Goal: Navigation & Orientation: Find specific page/section

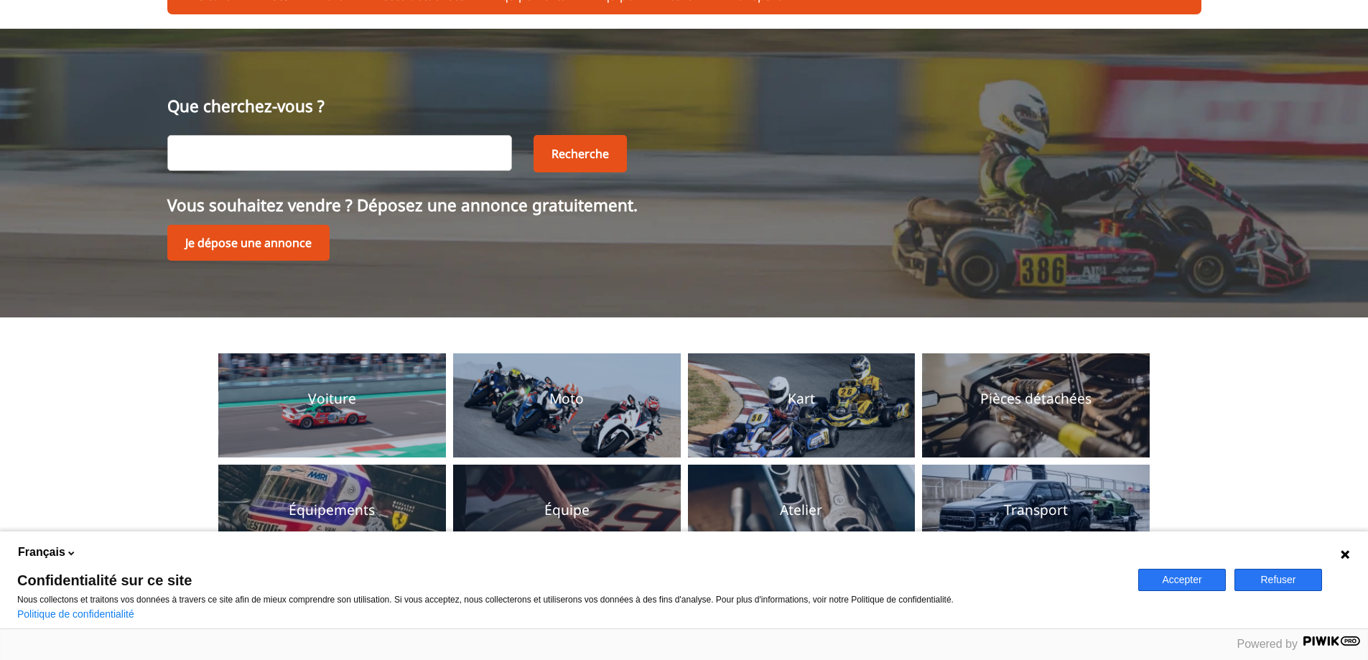
scroll to position [144, 0]
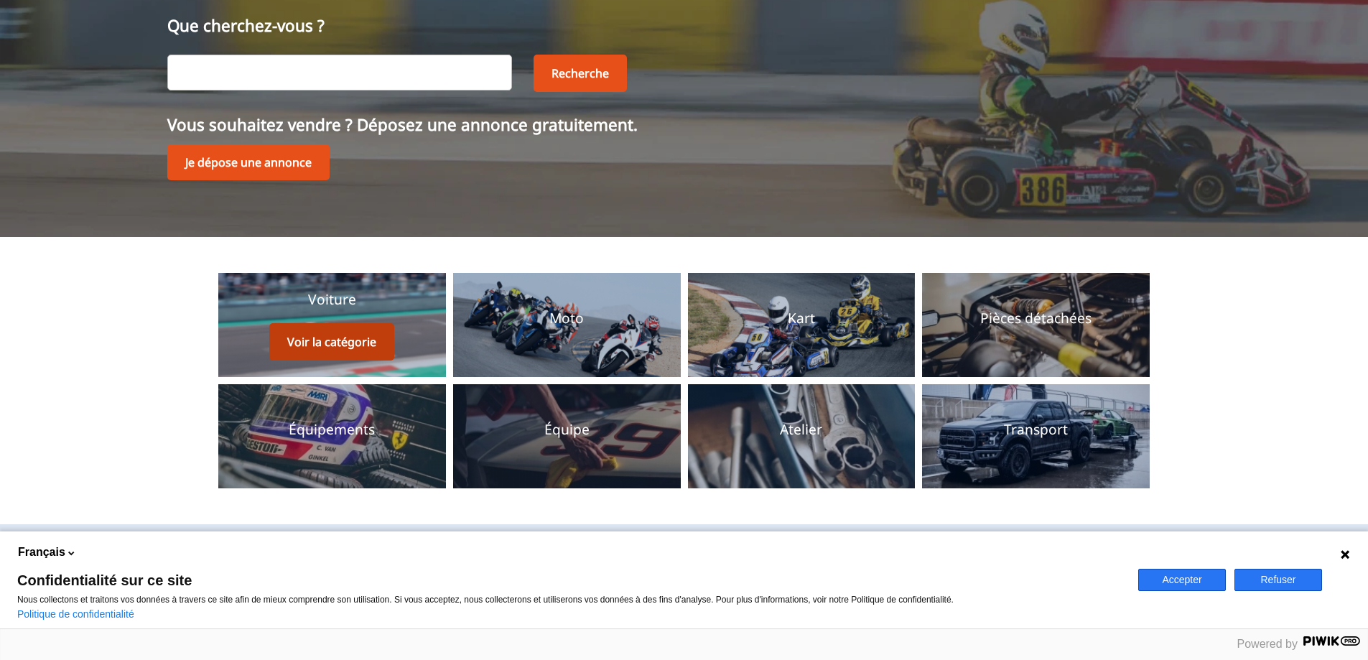
click at [317, 339] on button "Voir la catégorie" at bounding box center [331, 341] width 125 height 37
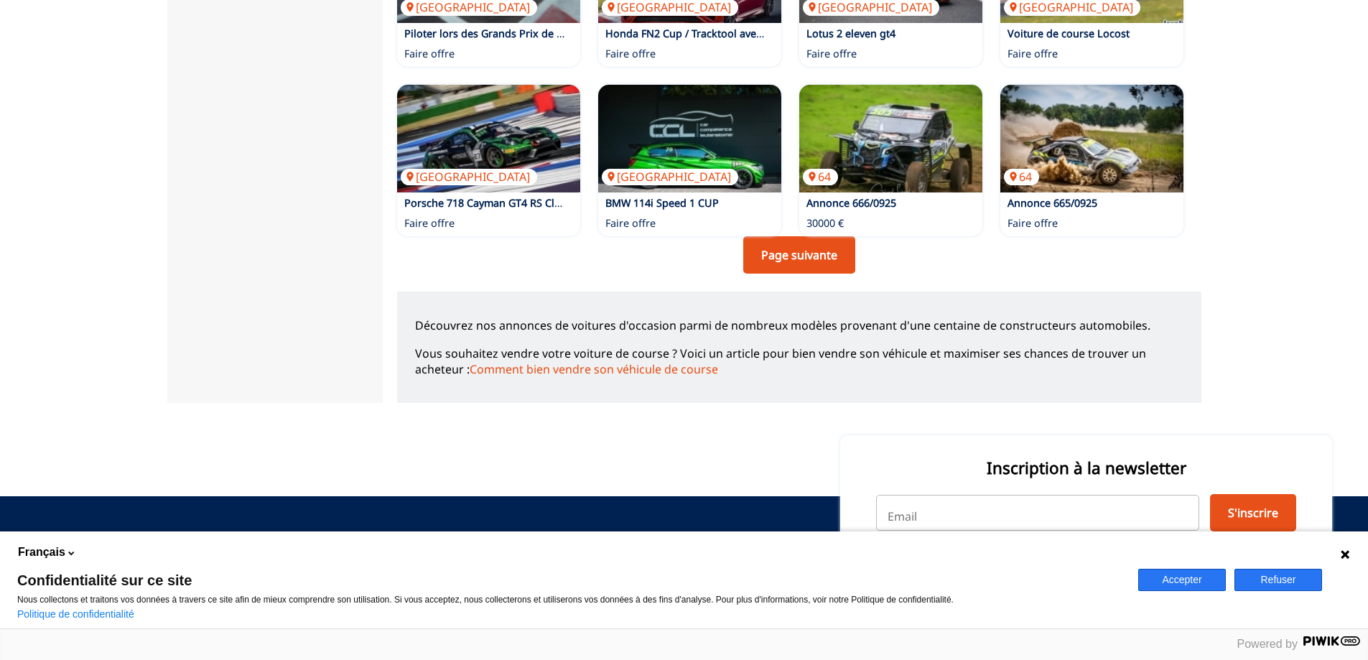
scroll to position [1077, 0]
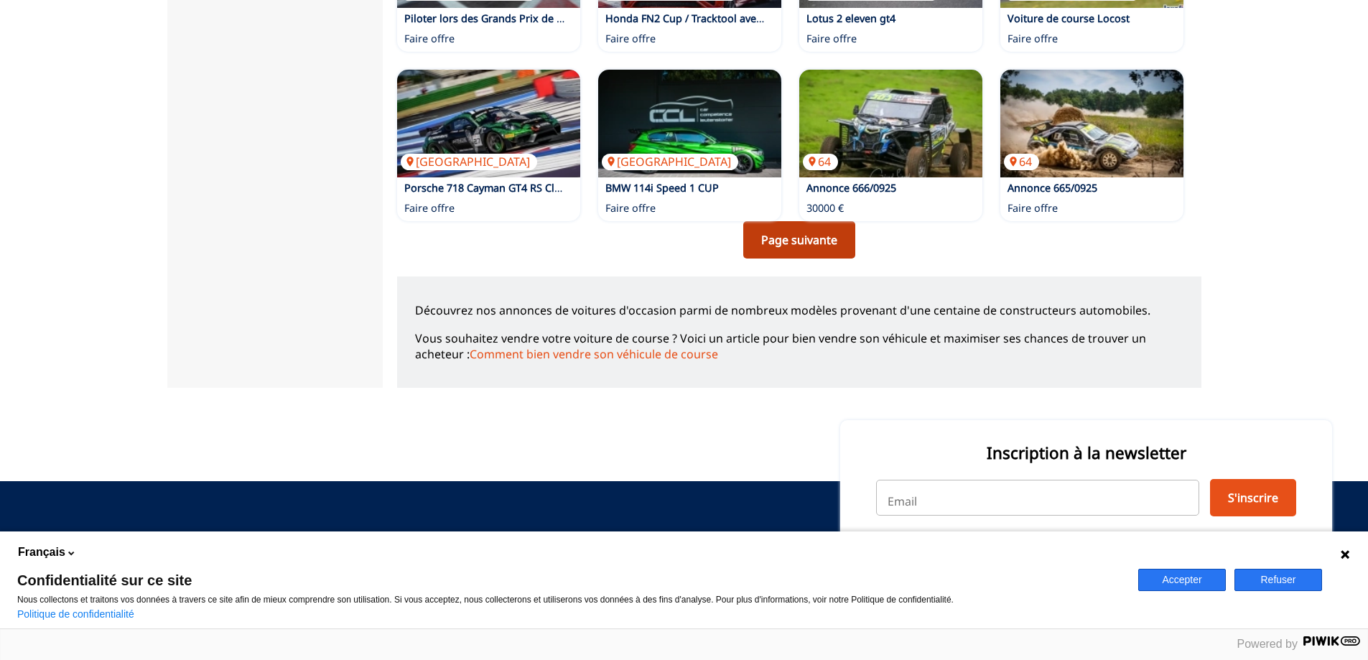
click at [816, 240] on link "Page suivante" at bounding box center [799, 239] width 112 height 37
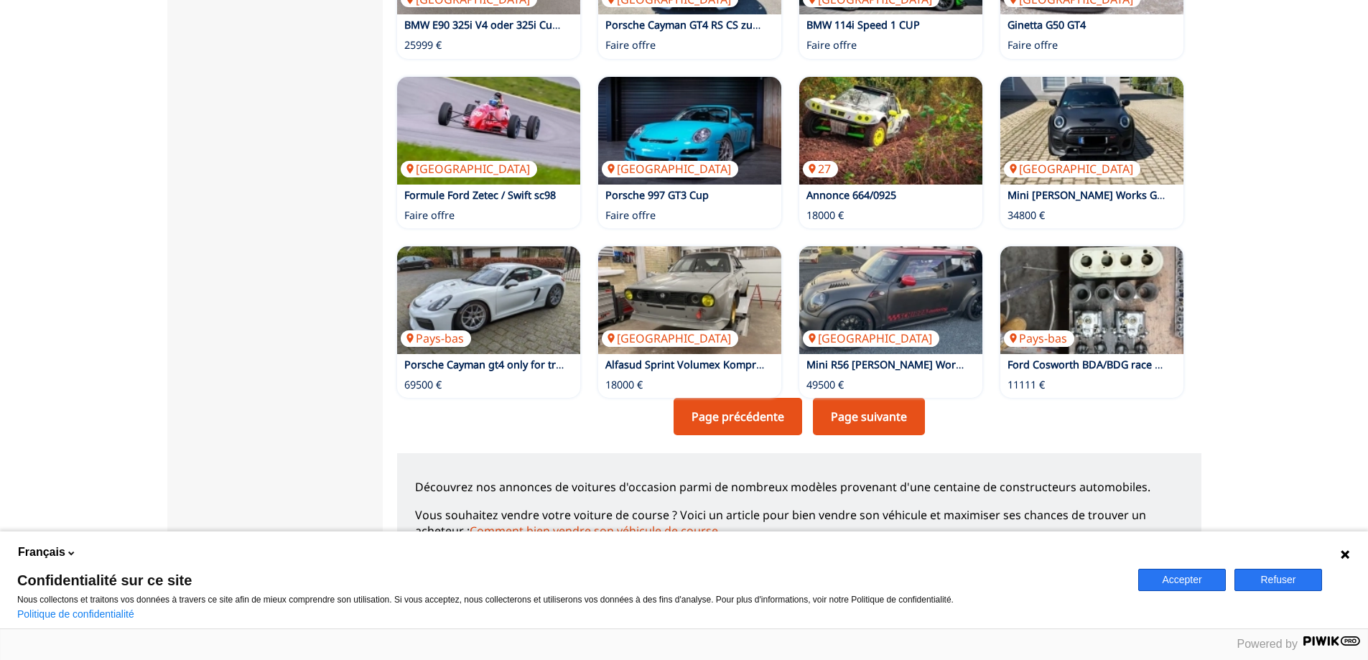
scroll to position [1005, 0]
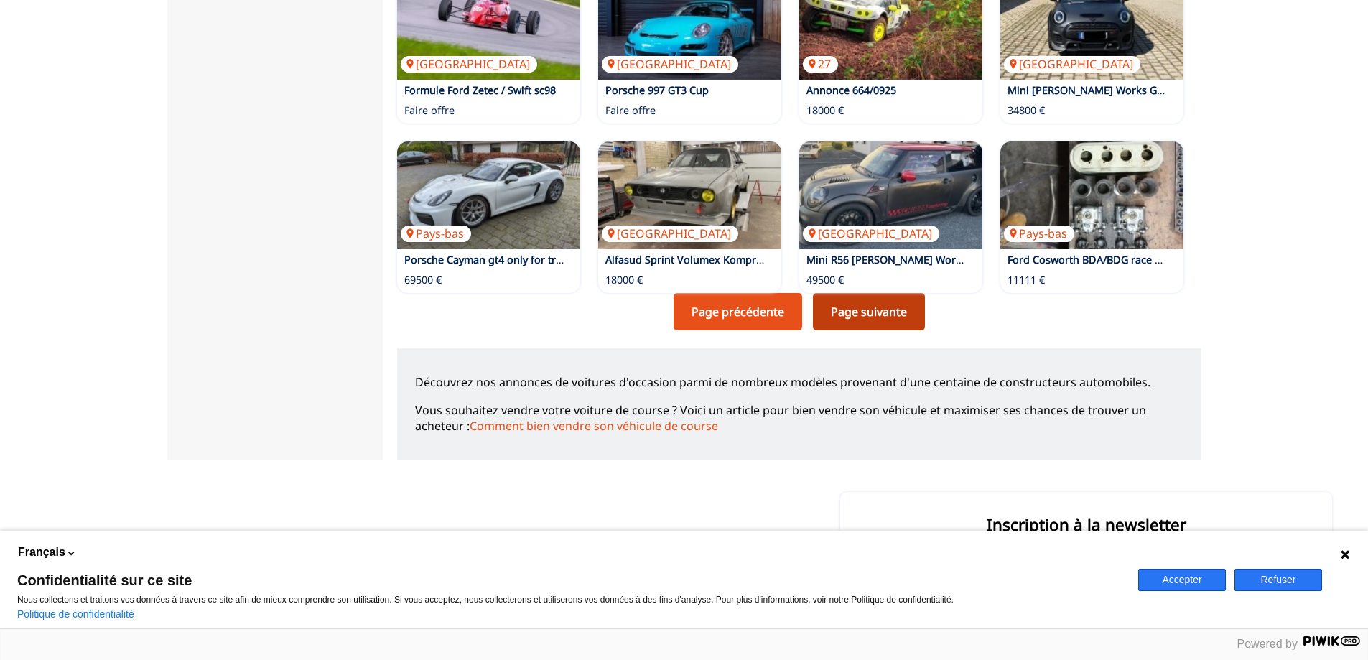
click at [906, 301] on link "Page suivante" at bounding box center [869, 311] width 112 height 37
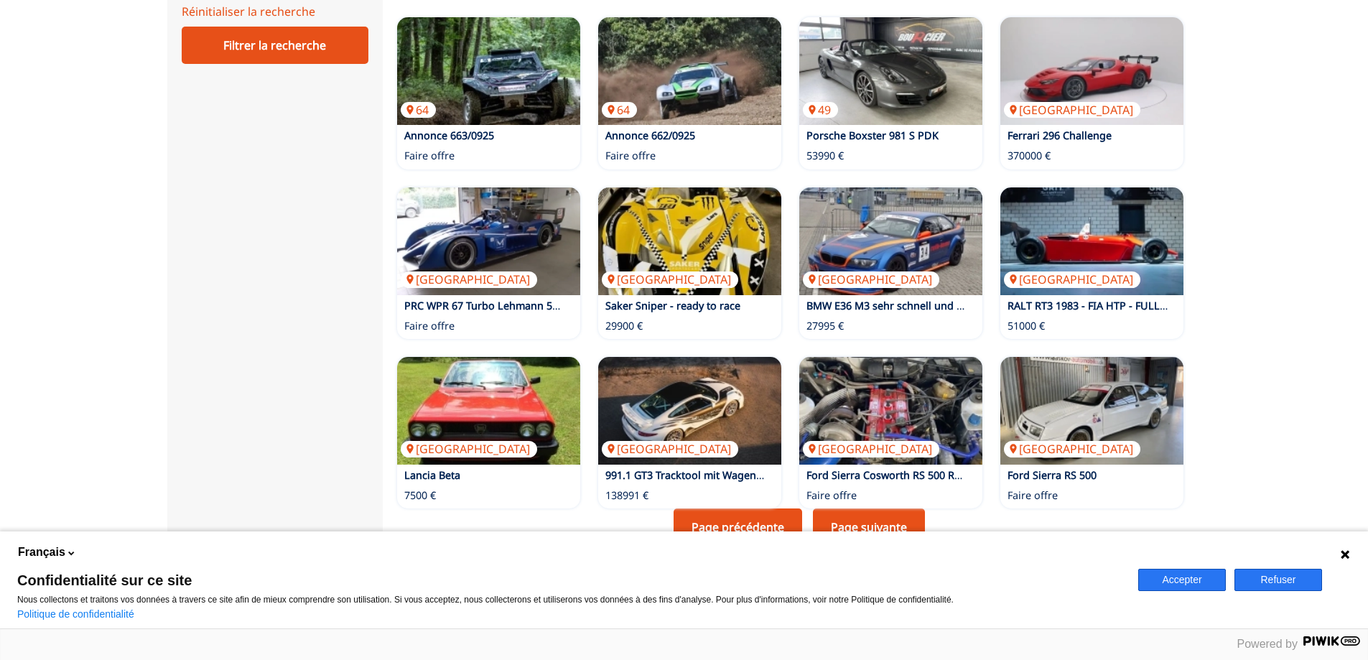
scroll to position [1005, 0]
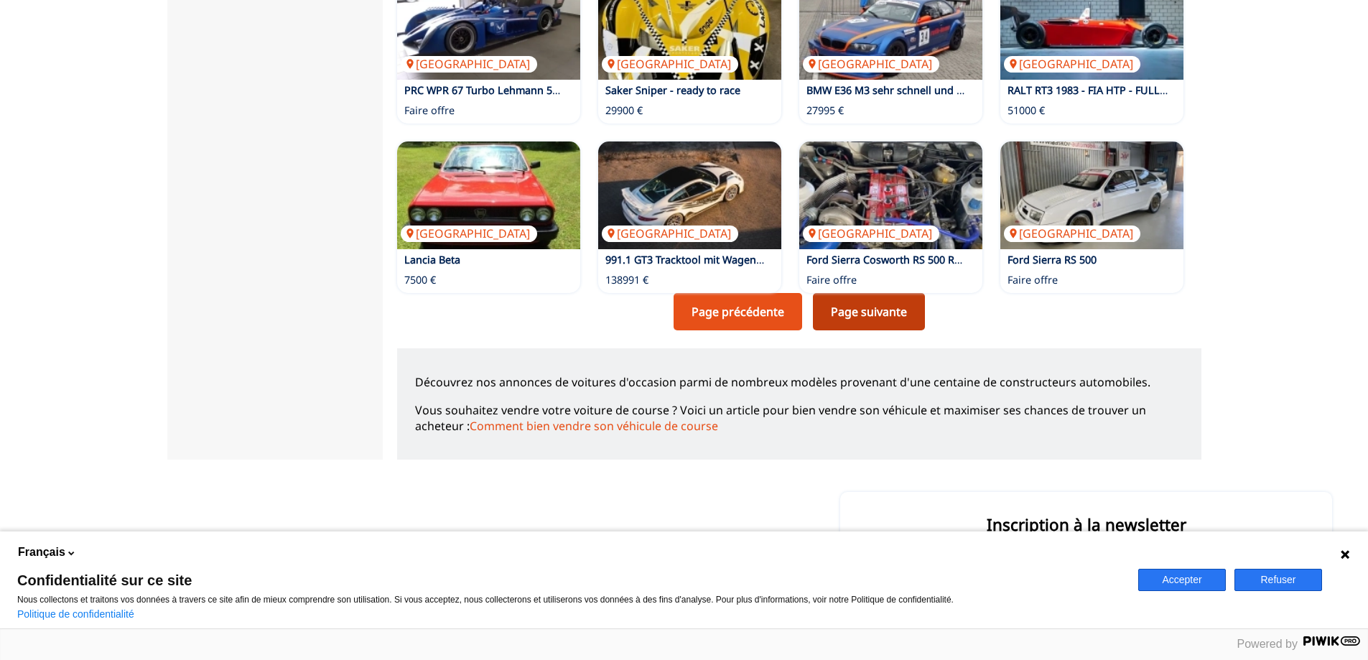
click at [877, 305] on link "Page suivante" at bounding box center [869, 311] width 112 height 37
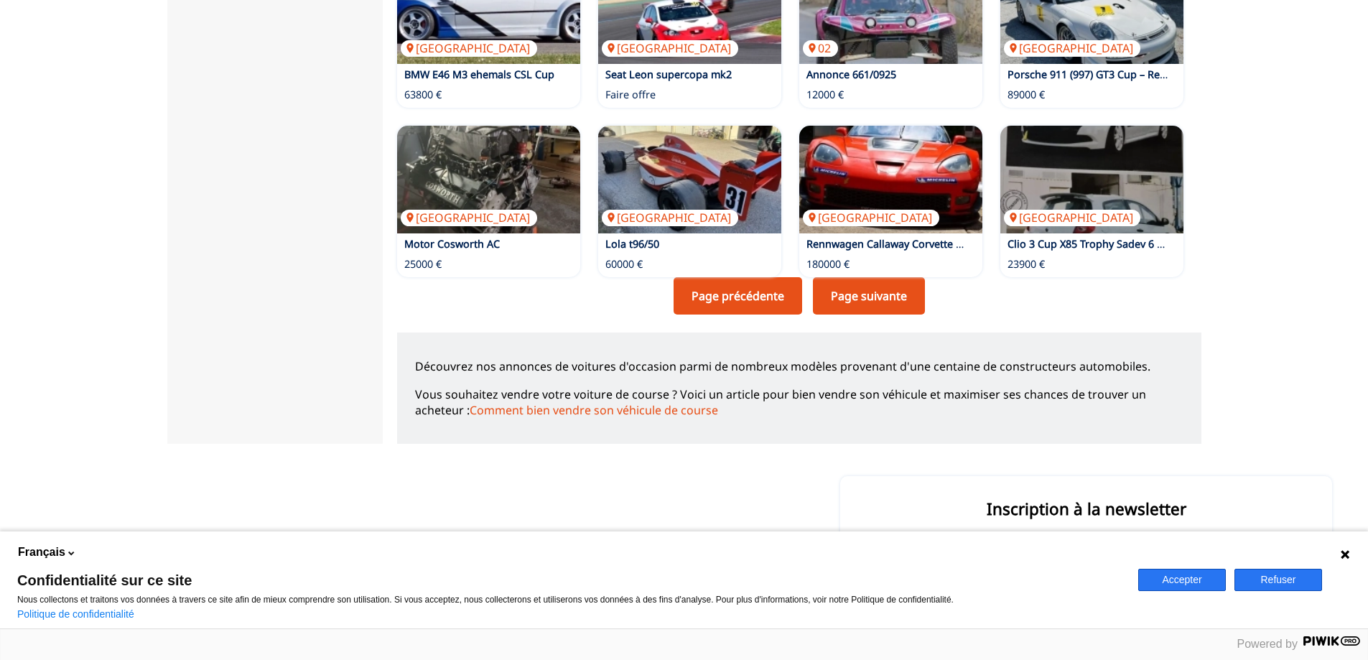
scroll to position [1077, 0]
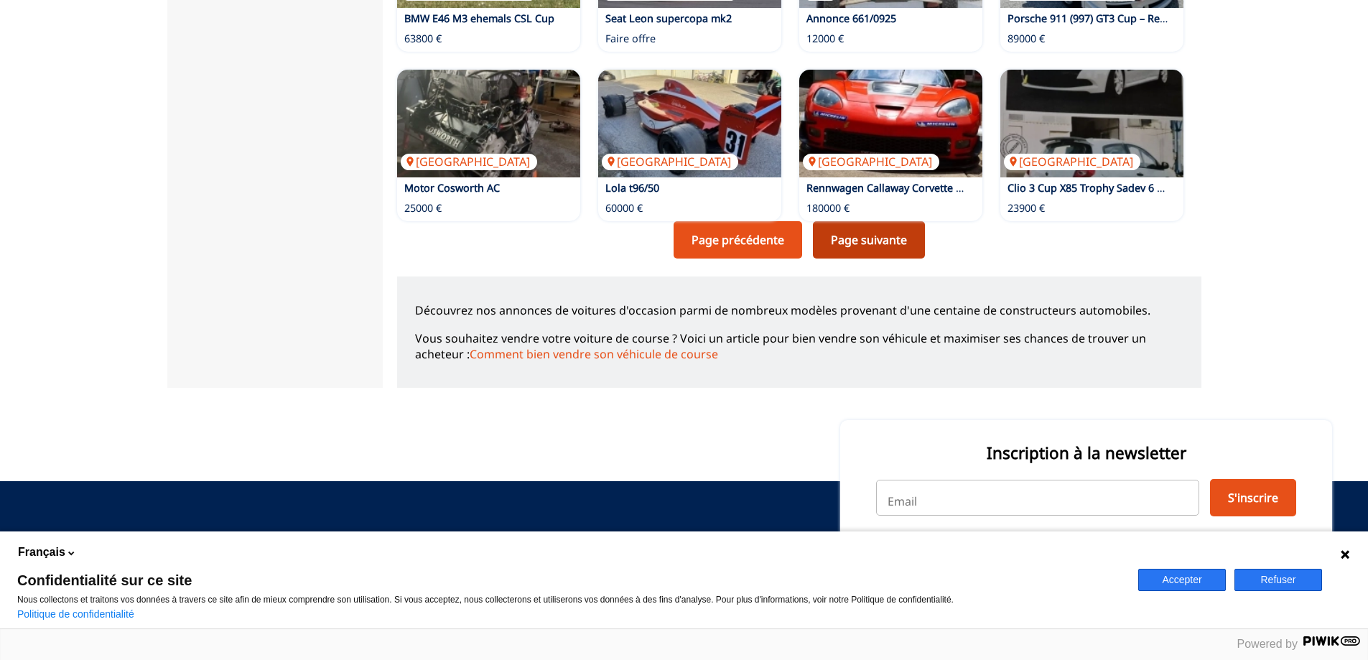
click at [865, 238] on link "Page suivante" at bounding box center [869, 239] width 112 height 37
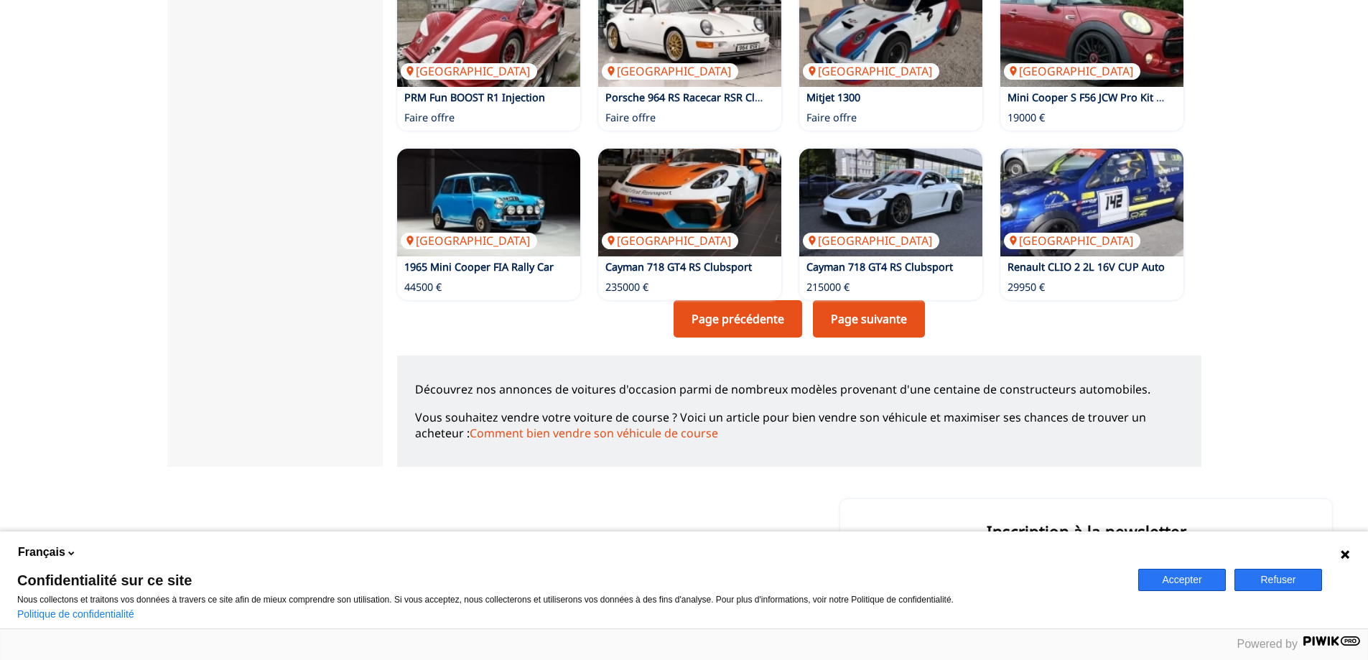
scroll to position [1005, 0]
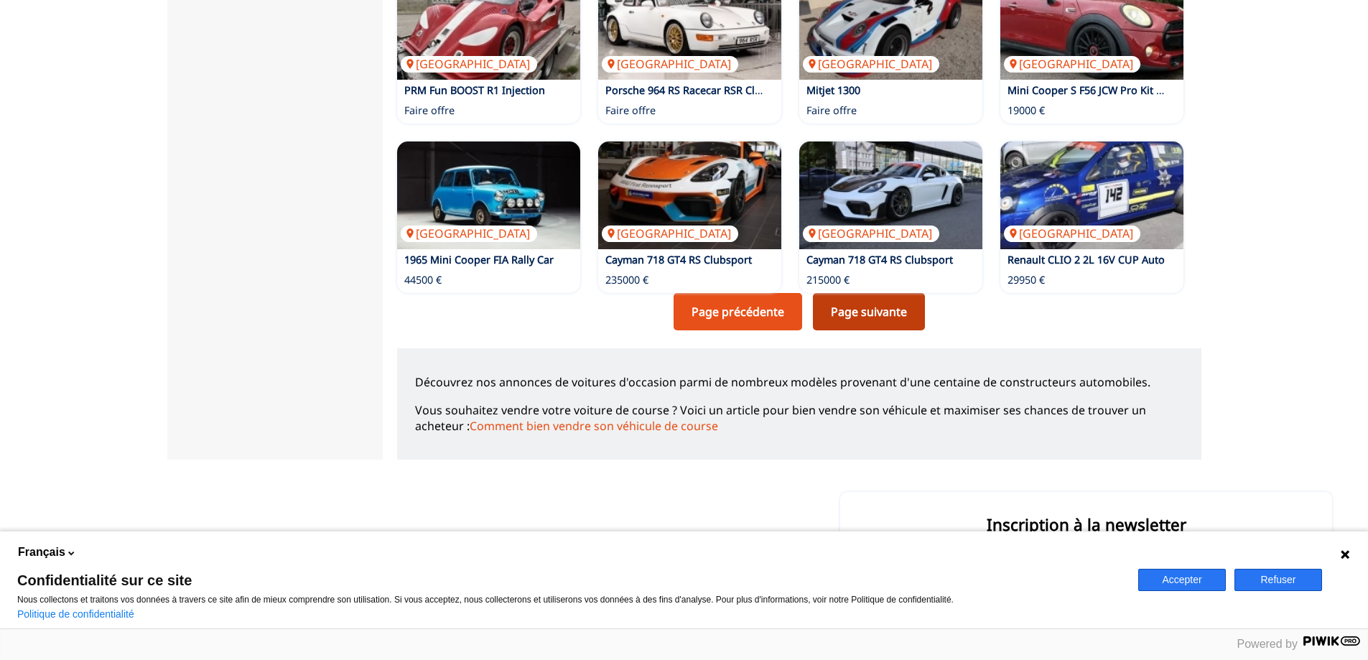
click at [880, 304] on link "Page suivante" at bounding box center [869, 311] width 112 height 37
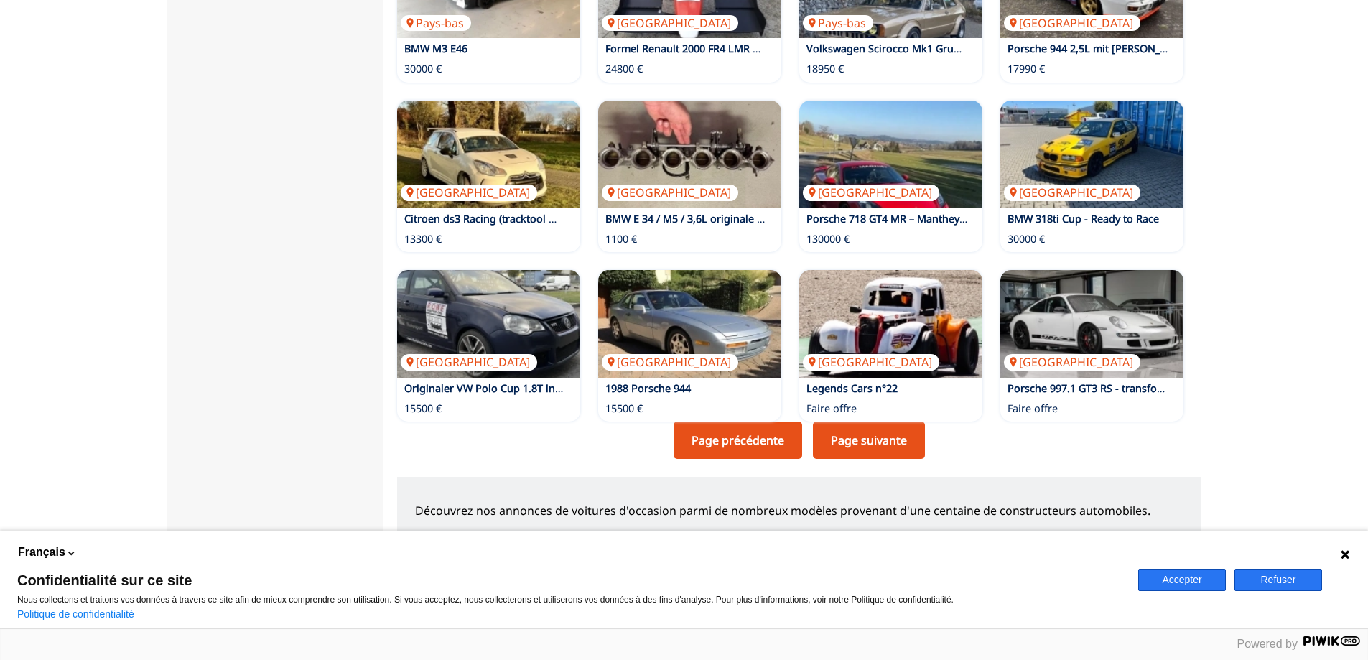
scroll to position [1005, 0]
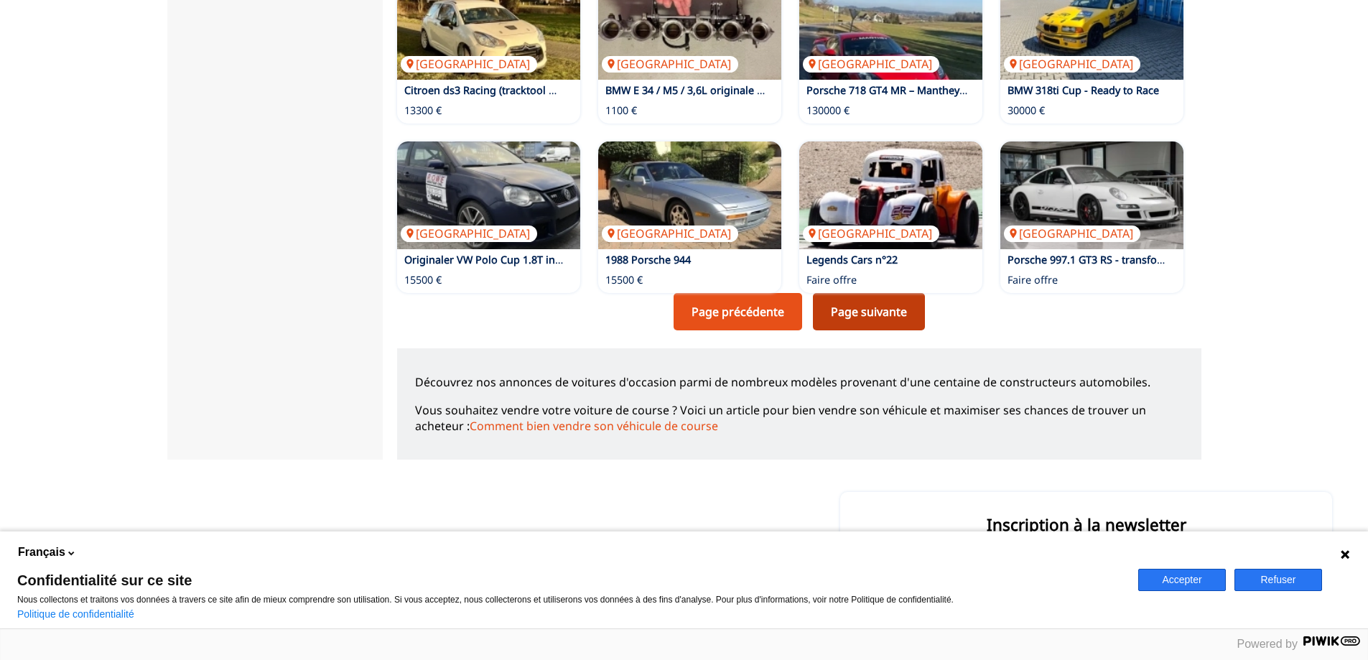
click at [895, 303] on link "Page suivante" at bounding box center [869, 311] width 112 height 37
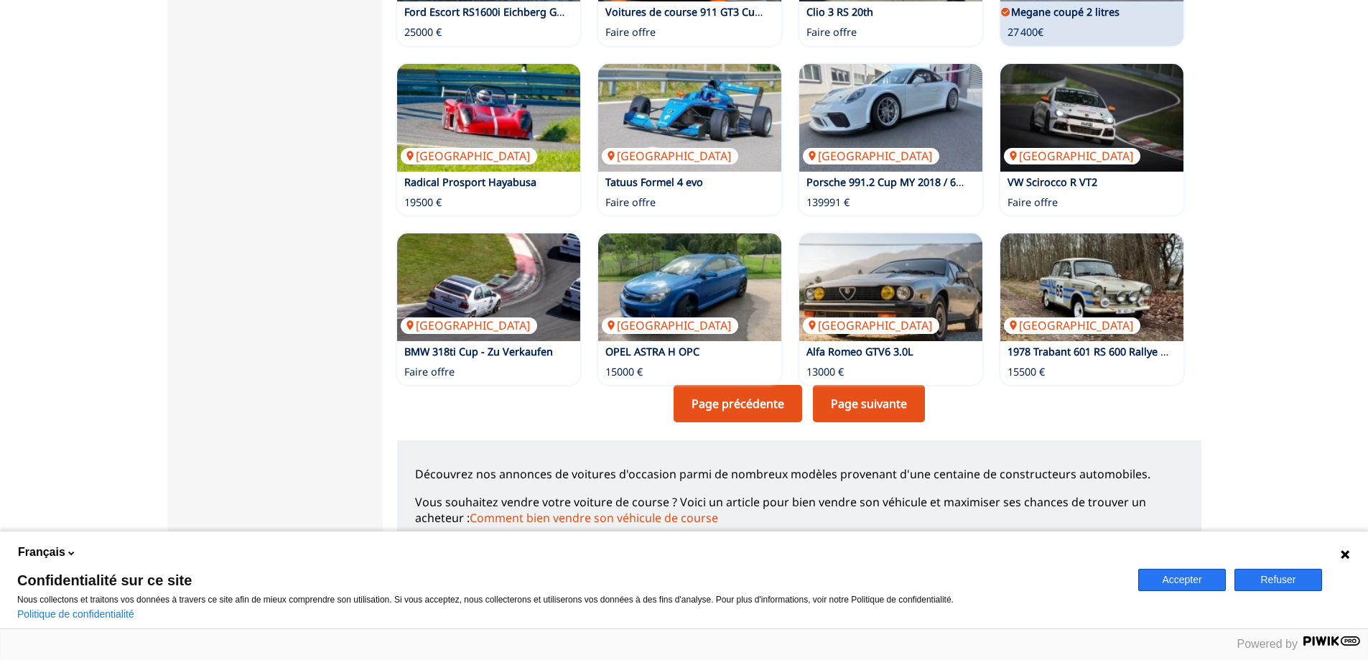
scroll to position [1005, 0]
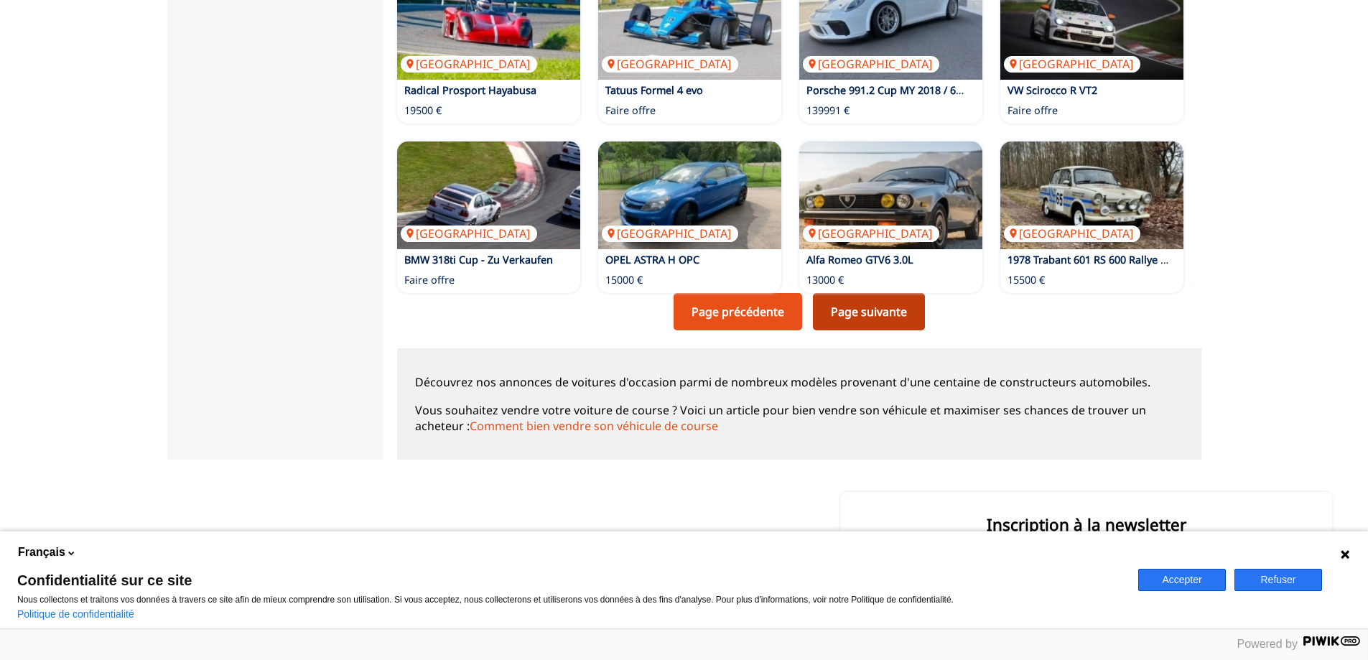
click at [853, 305] on link "Page suivante" at bounding box center [869, 311] width 112 height 37
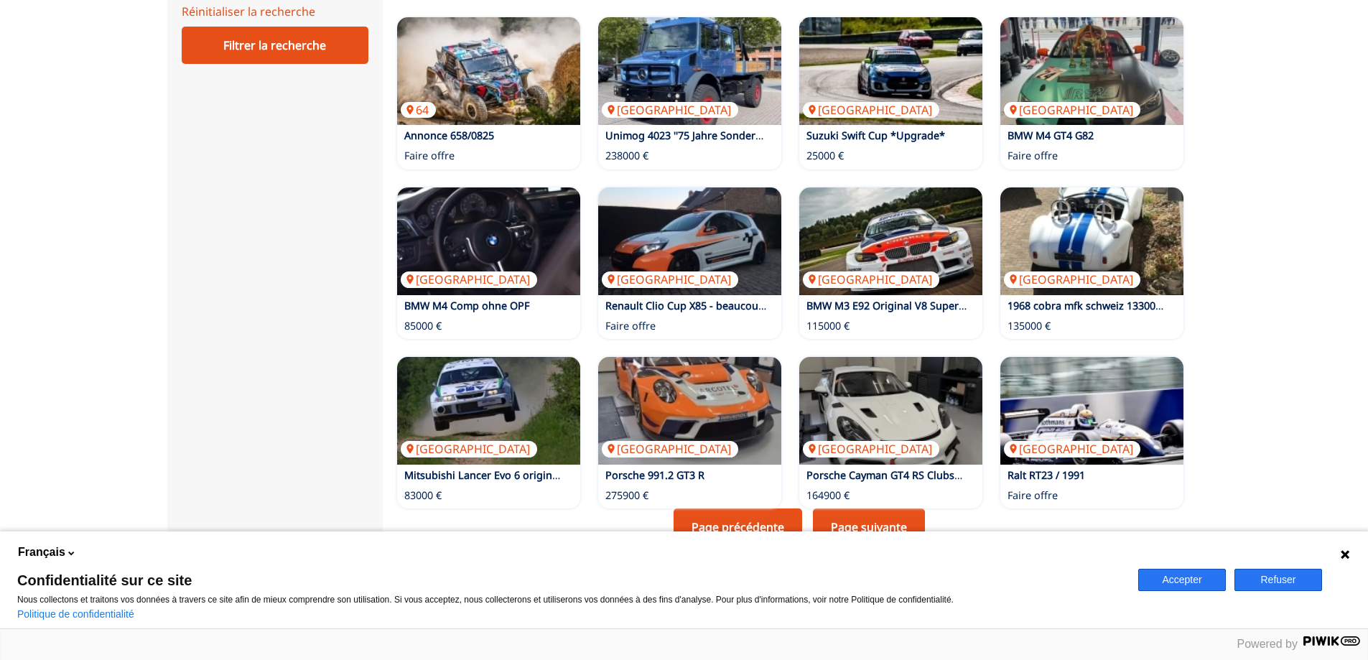
scroll to position [1005, 0]
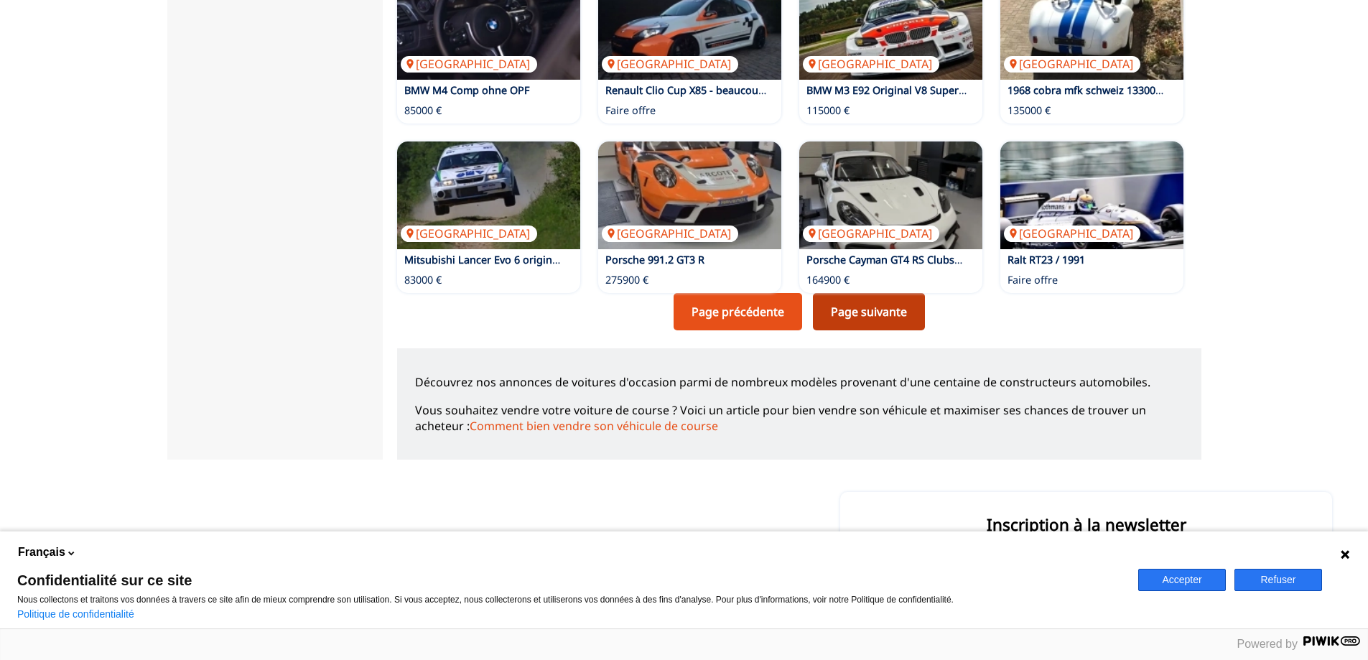
click at [839, 303] on link "Page suivante" at bounding box center [869, 311] width 112 height 37
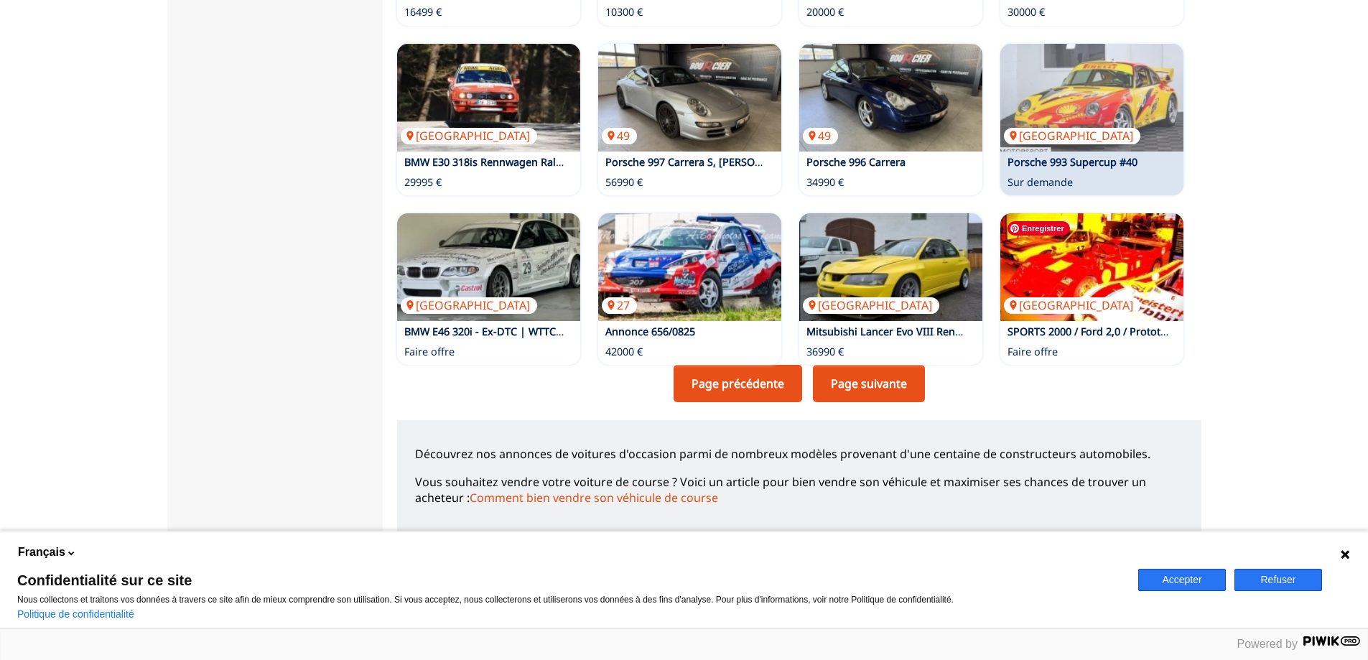
scroll to position [1123, 0]
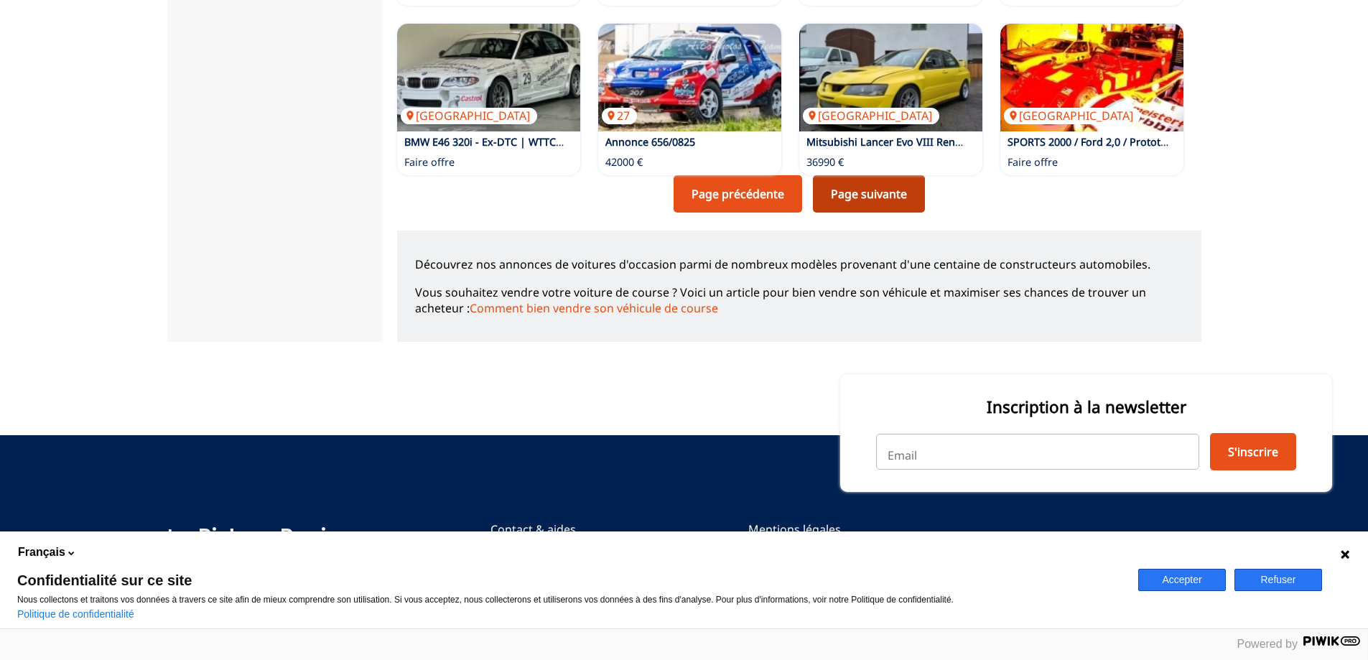
click at [885, 189] on link "Page suivante" at bounding box center [869, 193] width 112 height 37
